Goal: Information Seeking & Learning: Learn about a topic

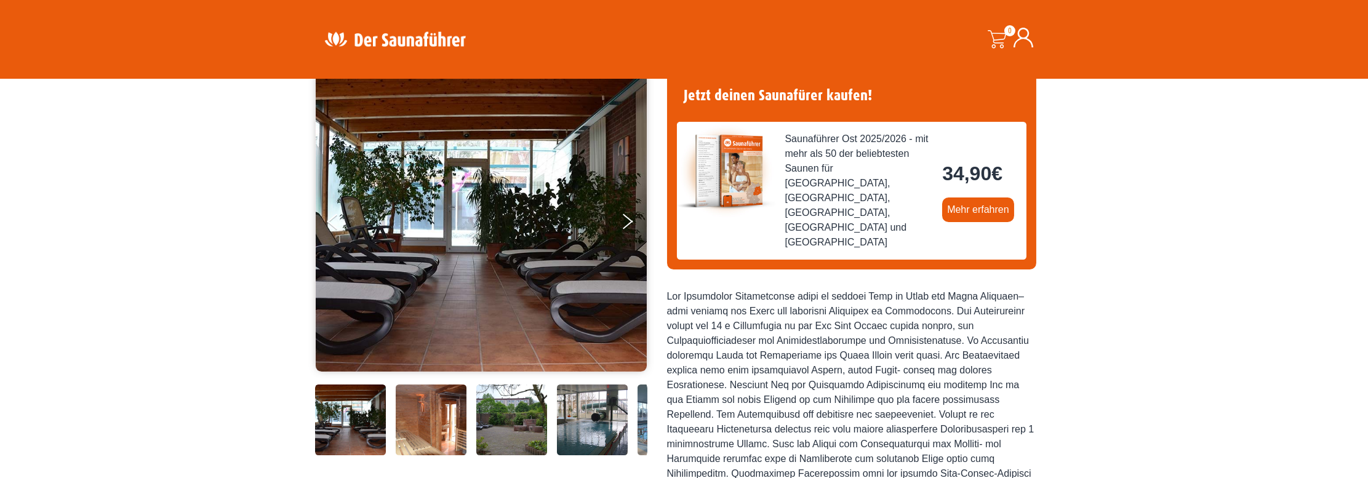
scroll to position [123, 0]
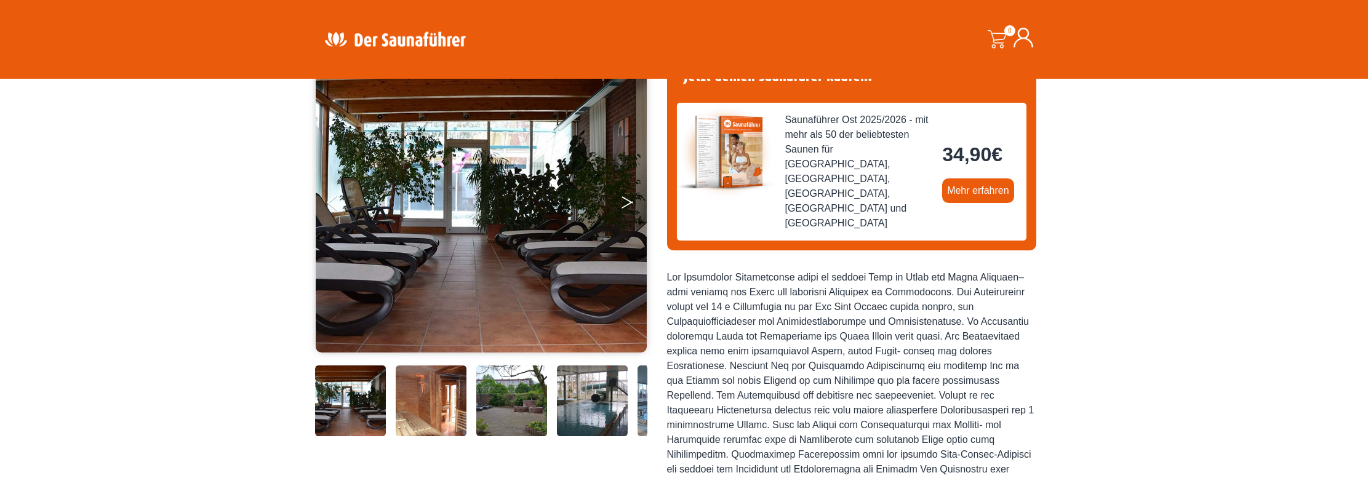
click at [628, 201] on icon "Next" at bounding box center [627, 199] width 11 height 7
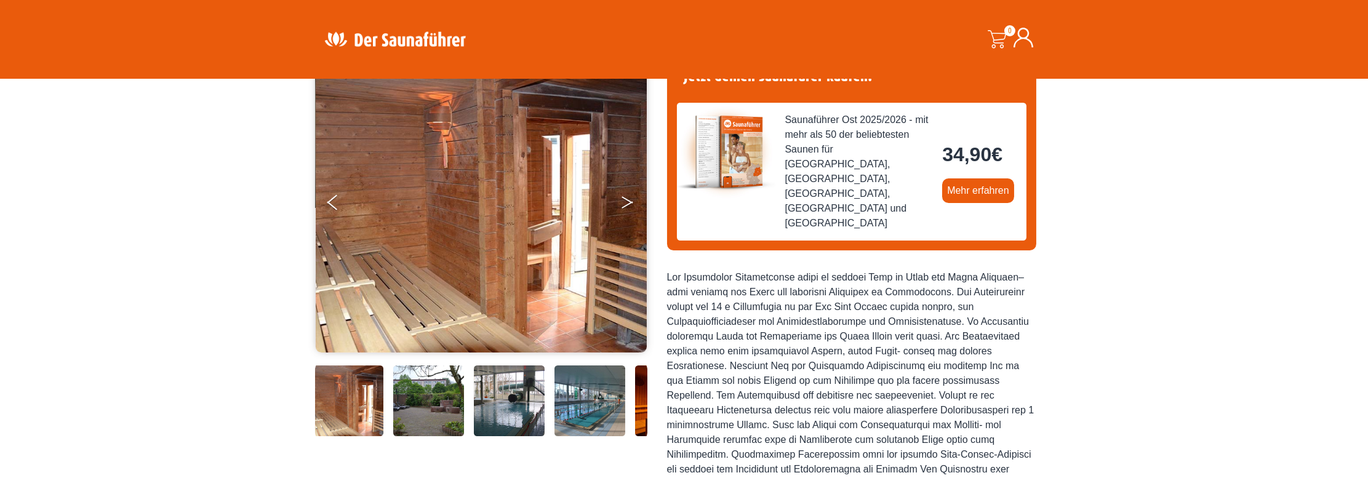
click at [631, 198] on button "Next" at bounding box center [635, 205] width 31 height 31
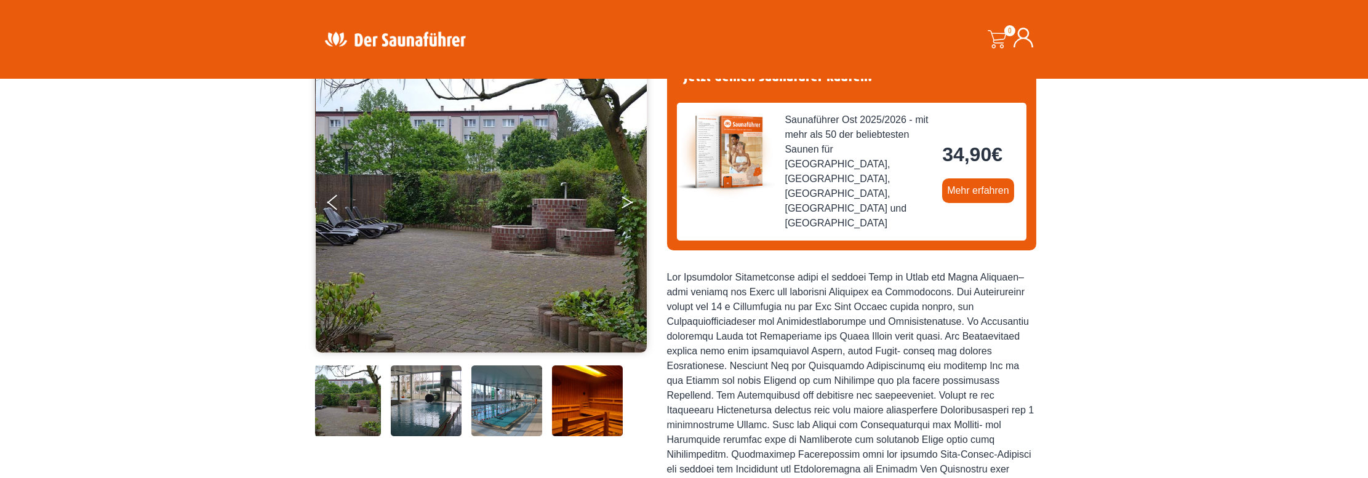
click at [626, 198] on button "Next" at bounding box center [635, 205] width 31 height 31
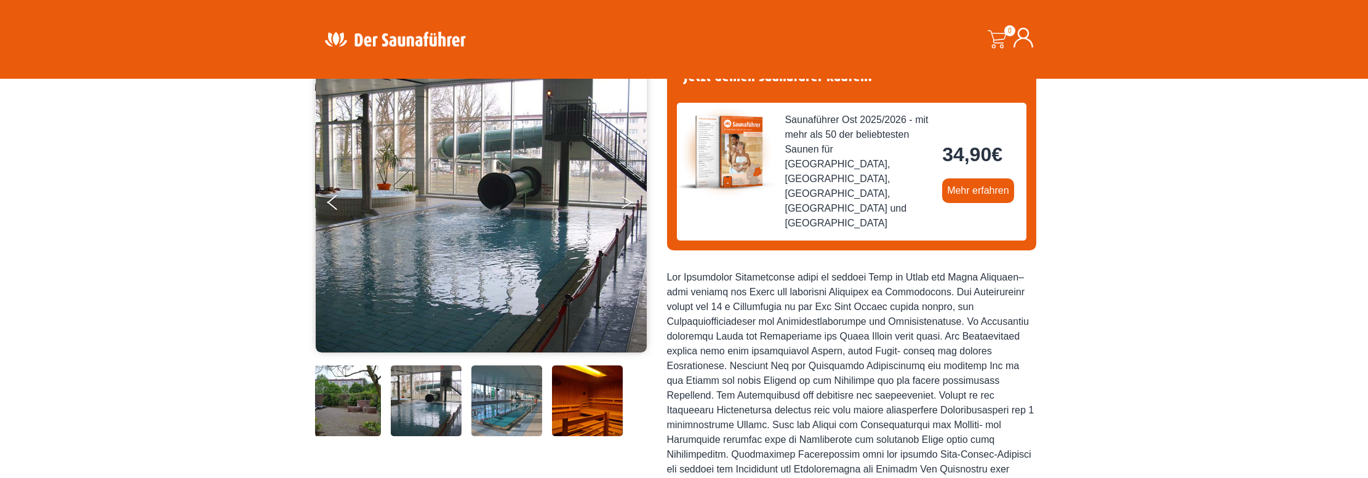
click at [626, 198] on button "Next" at bounding box center [635, 205] width 31 height 31
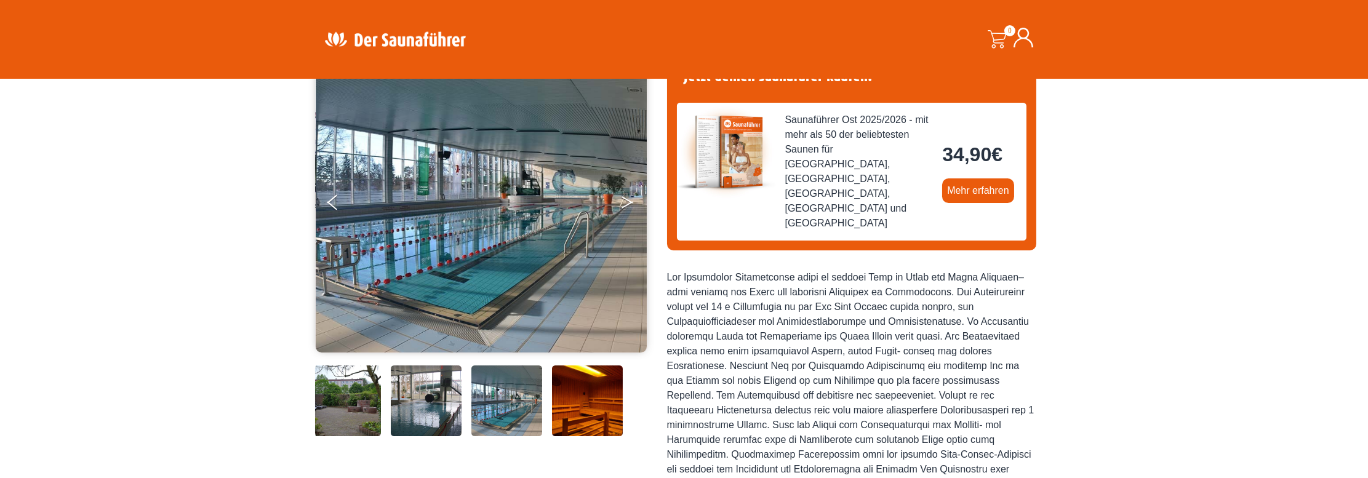
click at [626, 198] on button "Next" at bounding box center [635, 205] width 31 height 31
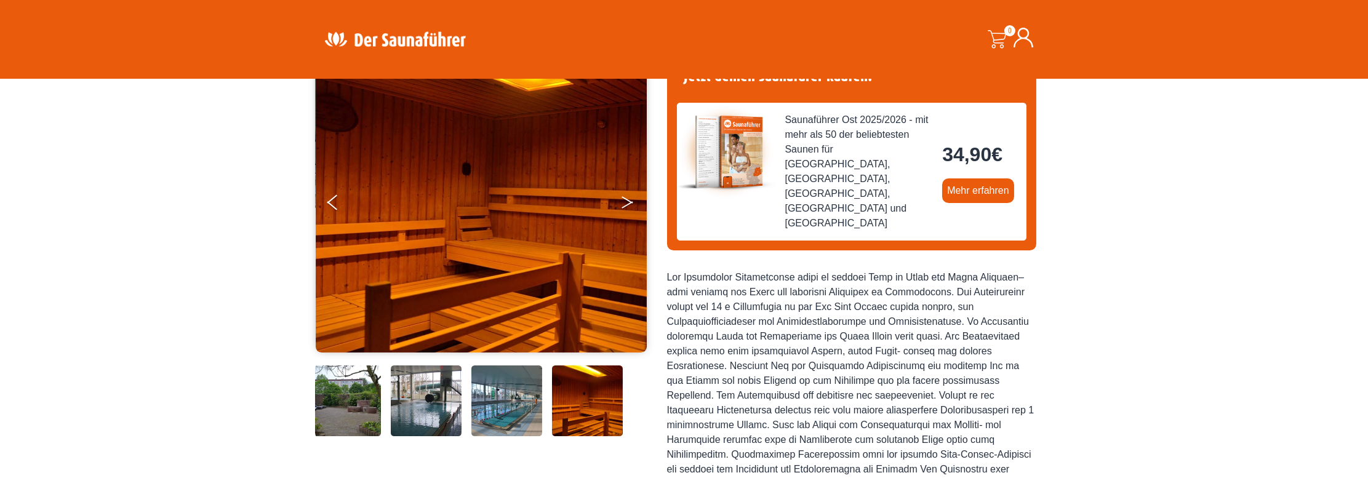
click at [626, 198] on button "Next" at bounding box center [635, 205] width 31 height 31
click at [628, 202] on icon "Next" at bounding box center [627, 204] width 11 height 7
click at [625, 204] on icon "Next" at bounding box center [627, 204] width 11 height 7
click at [625, 202] on button "Next" at bounding box center [635, 205] width 31 height 31
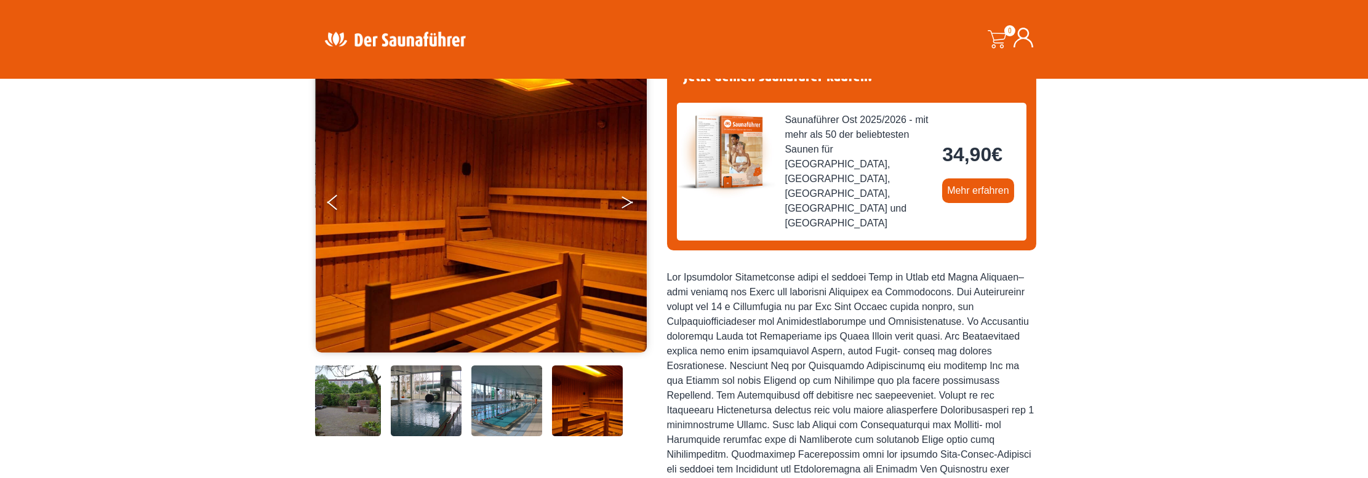
click at [625, 202] on button "Next" at bounding box center [635, 205] width 31 height 31
